Goal: Task Accomplishment & Management: Complete application form

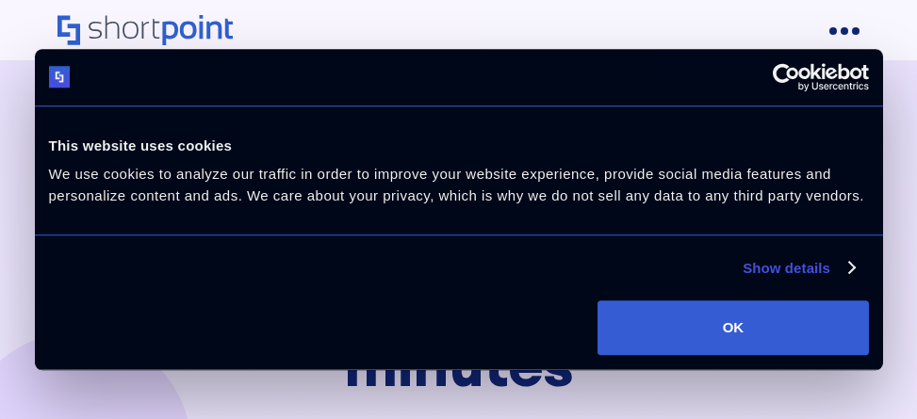
click at [732, 328] on button "OK" at bounding box center [733, 328] width 271 height 55
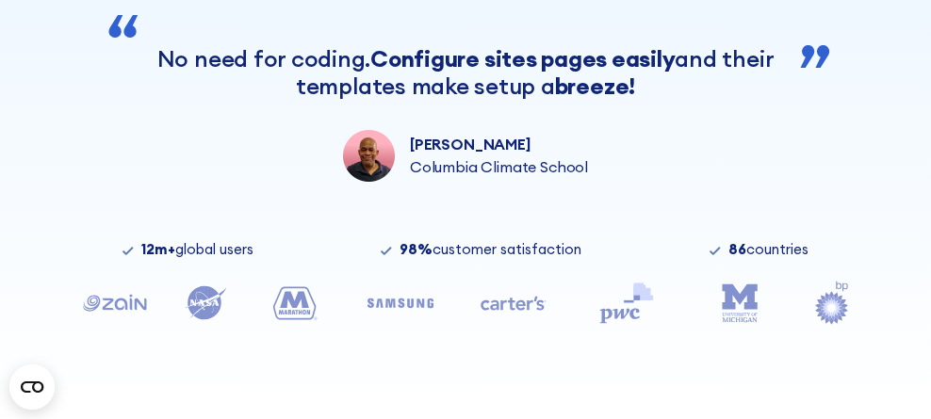
scroll to position [709, 0]
